Goal: Transaction & Acquisition: Purchase product/service

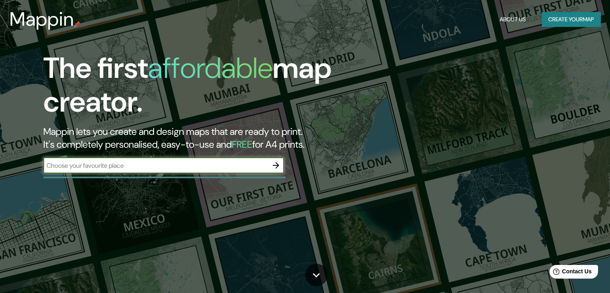
click at [176, 167] on input "text" at bounding box center [155, 165] width 225 height 9
type input "hospital municipal de urgencias cordoba [GEOGRAPHIC_DATA]"
click at [275, 168] on icon "button" at bounding box center [276, 165] width 10 height 10
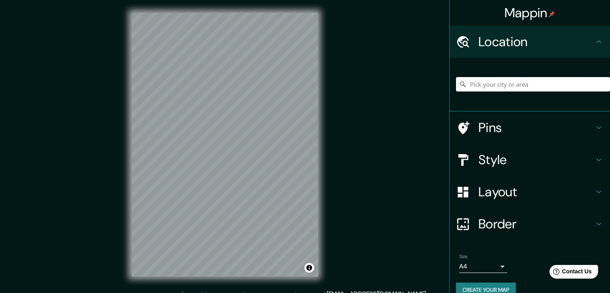
click at [541, 81] on input "Pick your city or area" at bounding box center [533, 84] width 154 height 14
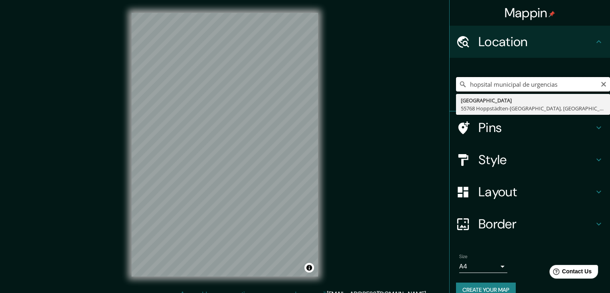
click at [485, 83] on input "hopsital municipal de urgencias" at bounding box center [533, 84] width 154 height 14
click at [488, 85] on input "hopsital municipal de urgencias" at bounding box center [533, 84] width 154 height 14
click at [555, 84] on input "hospital municipal de urgencias" at bounding box center [533, 84] width 154 height 14
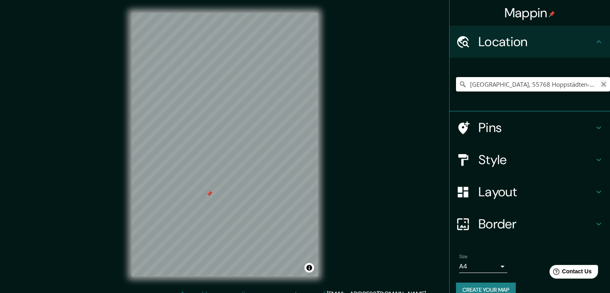
type input "[GEOGRAPHIC_DATA], 55768 Hoppstädten-[GEOGRAPHIC_DATA], [GEOGRAPHIC_DATA]"
click at [600, 85] on icon "Clear" at bounding box center [603, 84] width 6 height 6
click at [571, 83] on input "Pick your city or area" at bounding box center [533, 84] width 154 height 14
type input "[GEOGRAPHIC_DATA], [GEOGRAPHIC_DATA], [GEOGRAPHIC_DATA]"
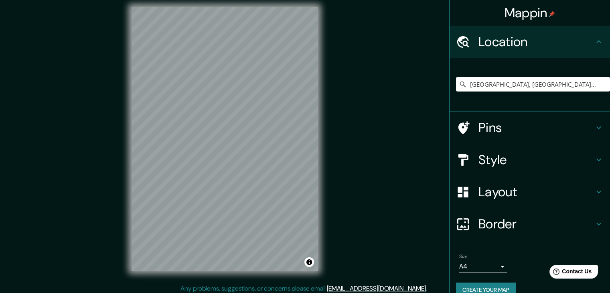
scroll to position [9, 0]
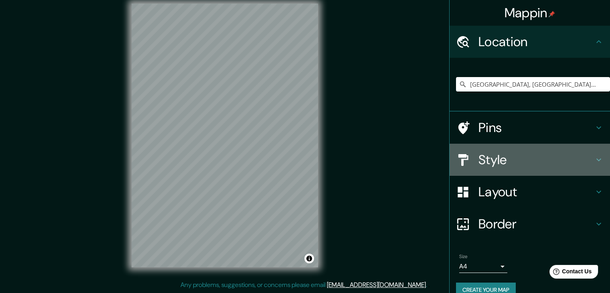
click at [560, 158] on h4 "Style" at bounding box center [535, 160] width 115 height 16
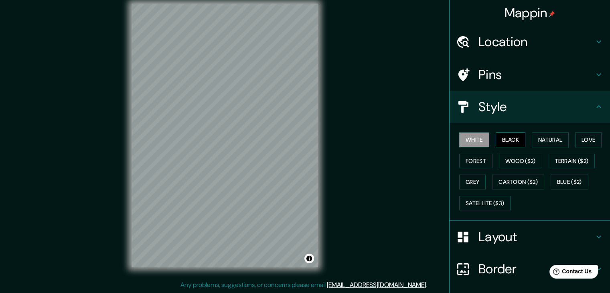
click at [513, 138] on button "Black" at bounding box center [511, 139] width 30 height 15
click at [546, 141] on button "Natural" at bounding box center [550, 139] width 37 height 15
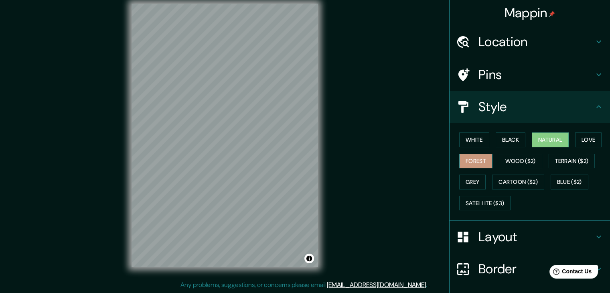
click at [476, 157] on button "Forest" at bounding box center [475, 161] width 33 height 15
click at [496, 140] on button "Black" at bounding box center [511, 139] width 30 height 15
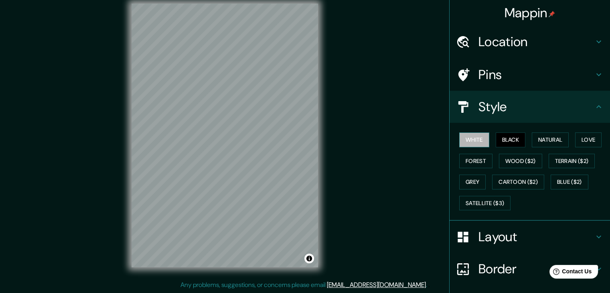
click at [474, 140] on button "White" at bounding box center [474, 139] width 30 height 15
click at [504, 135] on button "Black" at bounding box center [511, 139] width 30 height 15
click at [545, 137] on button "Natural" at bounding box center [550, 139] width 37 height 15
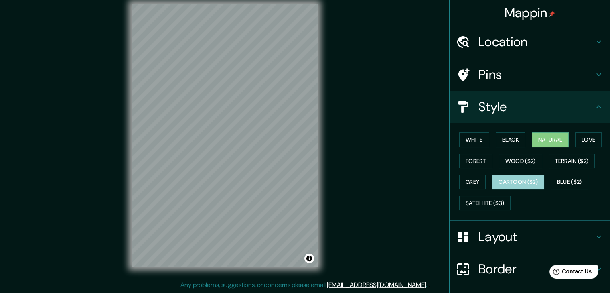
click at [518, 177] on button "Cartoon ($2)" at bounding box center [518, 181] width 52 height 15
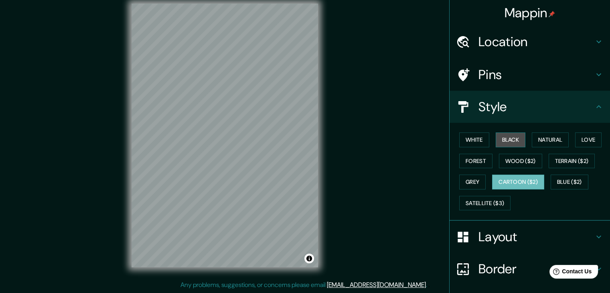
click at [509, 136] on button "Black" at bounding box center [511, 139] width 30 height 15
click at [395, 207] on div "Mappin Location [GEOGRAPHIC_DATA], [GEOGRAPHIC_DATA], [GEOGRAPHIC_DATA] [GEOGRA…" at bounding box center [305, 142] width 610 height 302
click at [389, 113] on div "Mappin Location [GEOGRAPHIC_DATA], [GEOGRAPHIC_DATA], [GEOGRAPHIC_DATA] [GEOGRA…" at bounding box center [305, 142] width 610 height 302
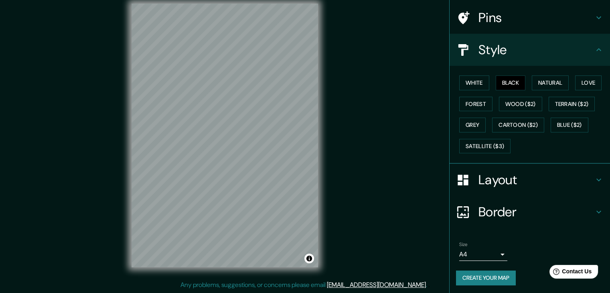
scroll to position [58, 0]
click at [497, 273] on button "Create your map" at bounding box center [486, 276] width 60 height 15
click at [496, 278] on button "Create your map" at bounding box center [486, 276] width 60 height 15
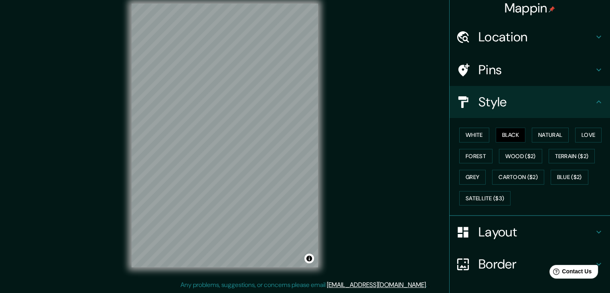
scroll to position [0, 0]
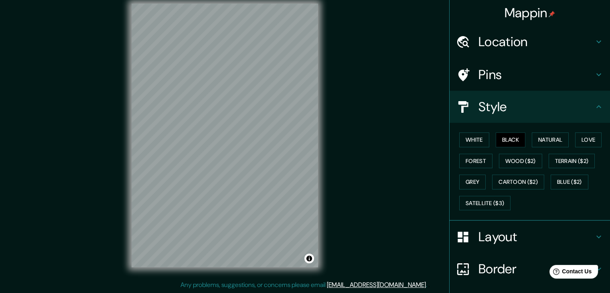
click at [345, 65] on div "Mappin Location [GEOGRAPHIC_DATA], [GEOGRAPHIC_DATA], [GEOGRAPHIC_DATA] [GEOGRA…" at bounding box center [305, 142] width 610 height 302
